Goal: Find specific page/section: Find specific page/section

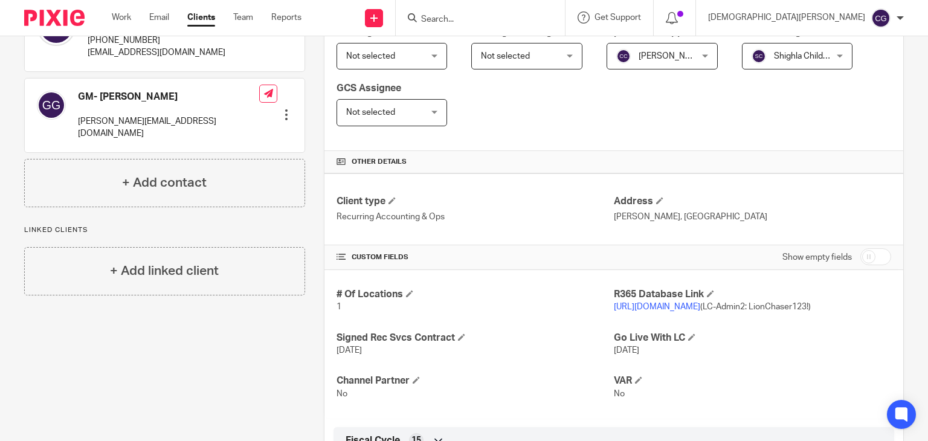
scroll to position [181, 0]
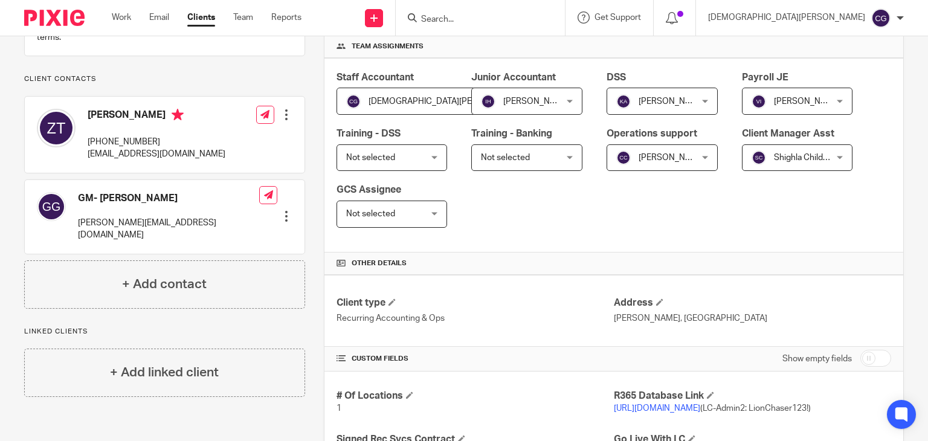
click at [529, 20] on input "Search" at bounding box center [474, 20] width 109 height 11
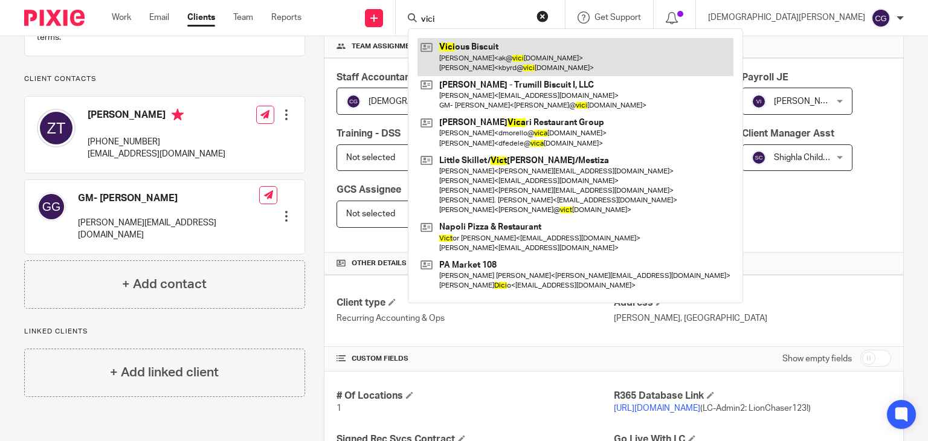
type input "vici"
click at [567, 55] on link at bounding box center [576, 56] width 316 height 37
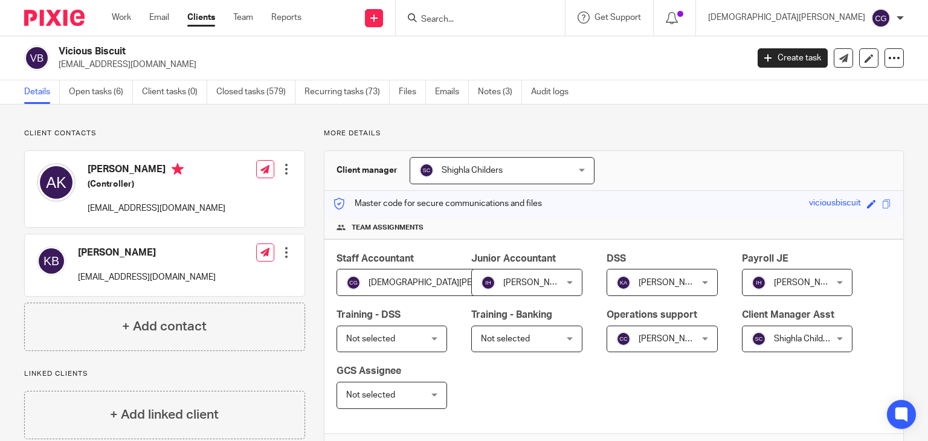
scroll to position [181, 0]
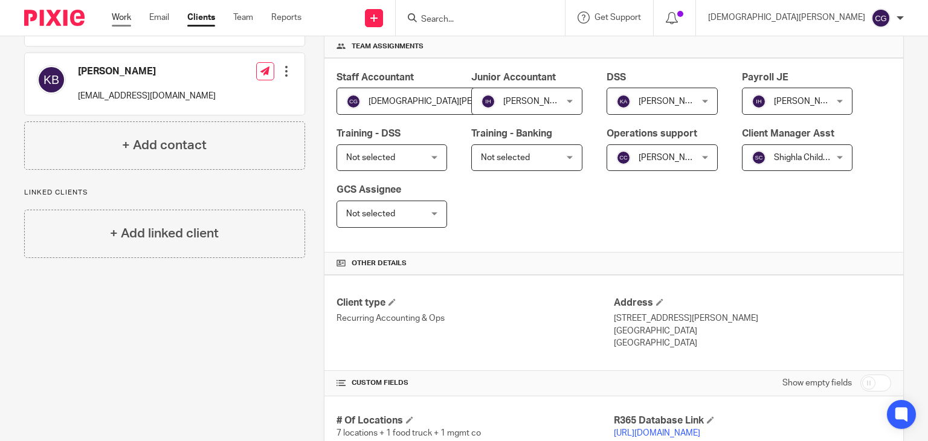
click at [118, 22] on link "Work" at bounding box center [121, 17] width 19 height 12
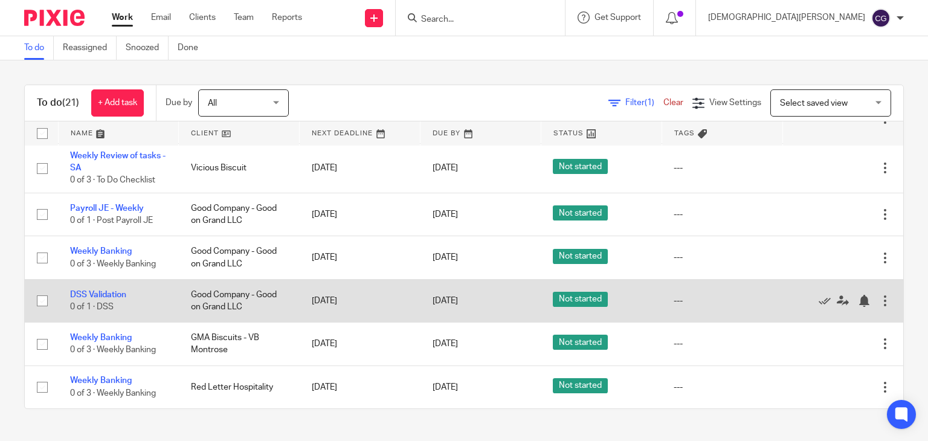
scroll to position [807, 0]
